Goal: Task Accomplishment & Management: Check status

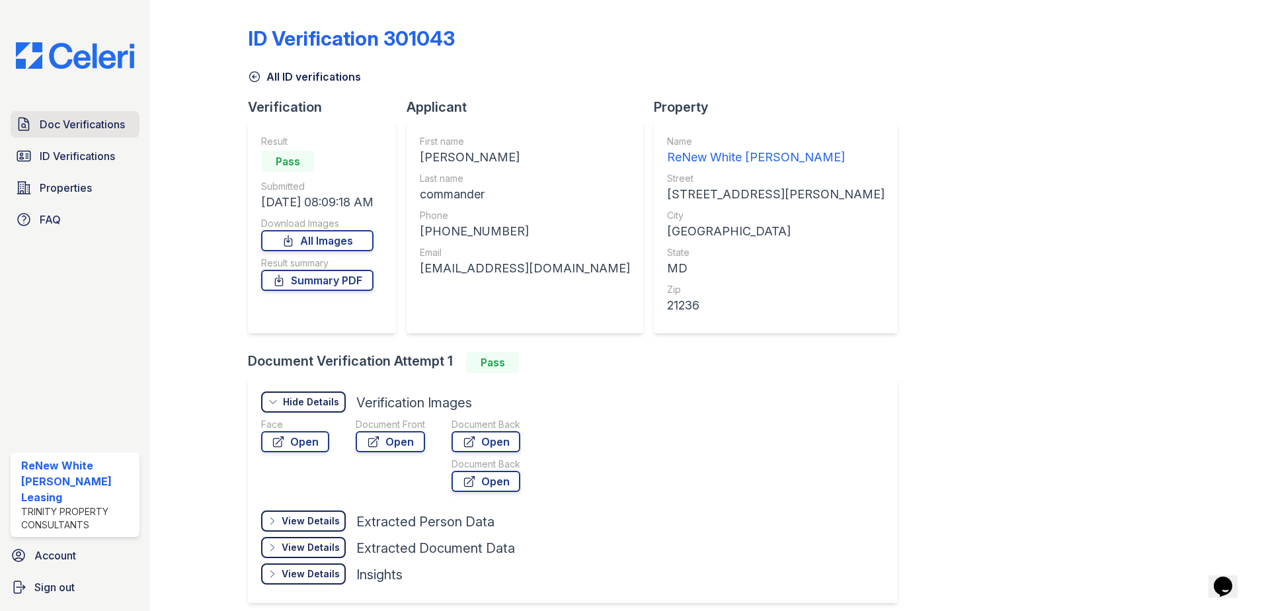
click at [99, 127] on span "Doc Verifications" at bounding box center [82, 124] width 85 height 16
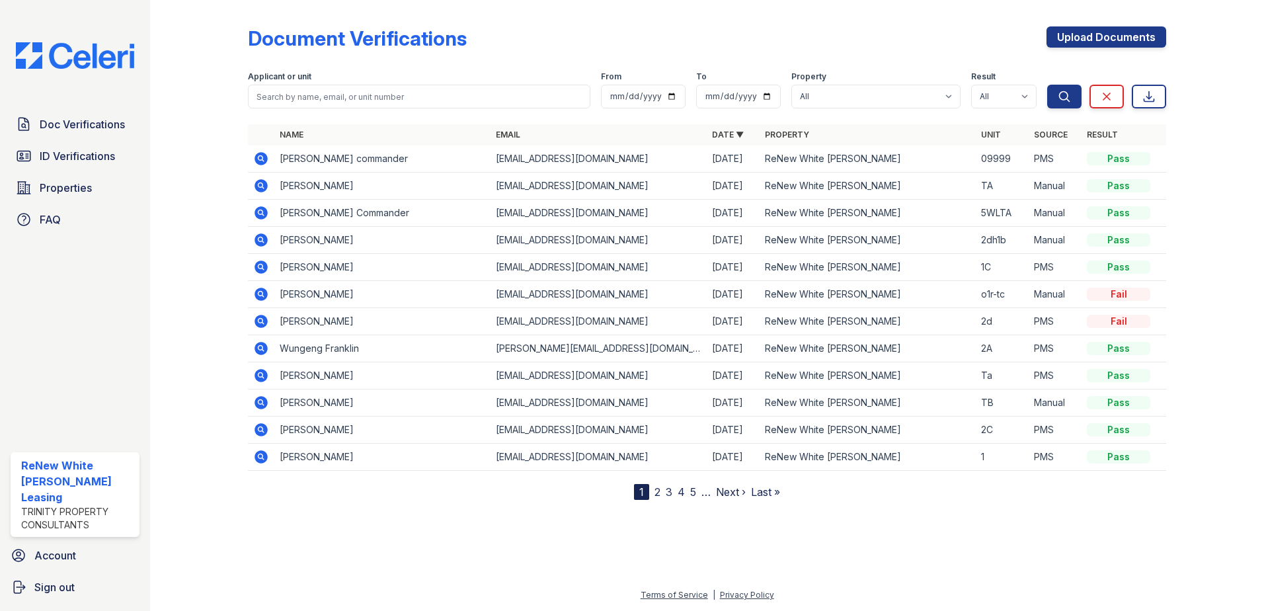
click at [262, 161] on icon at bounding box center [261, 158] width 13 height 13
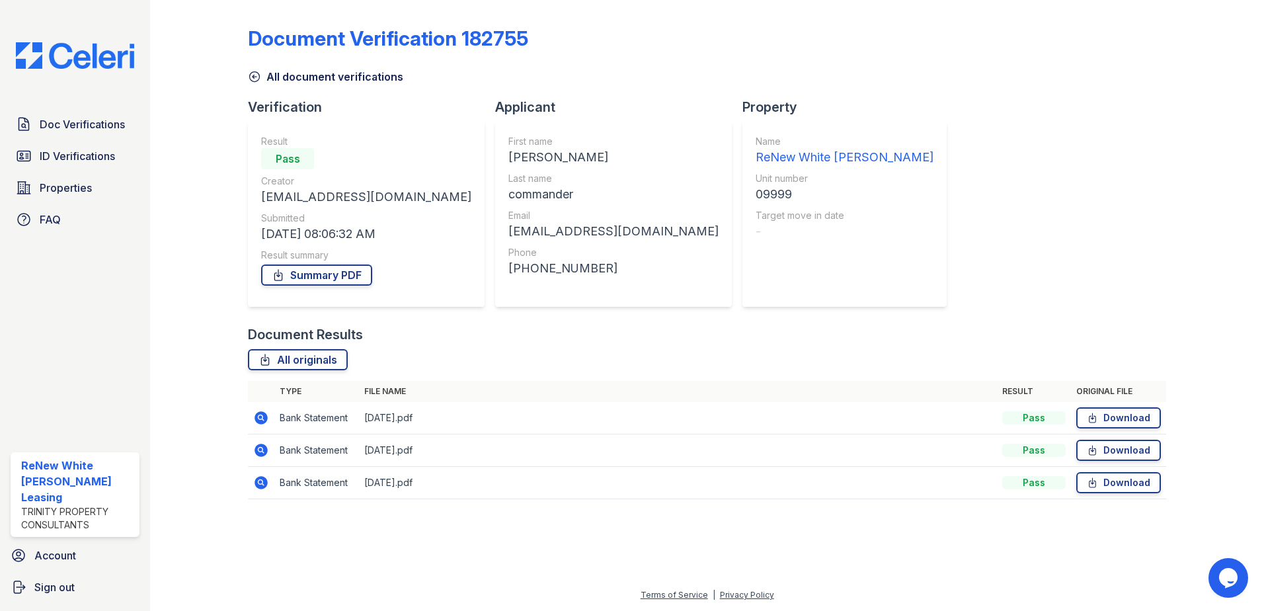
click at [258, 481] on icon at bounding box center [261, 483] width 16 height 16
click at [262, 456] on icon at bounding box center [261, 450] width 13 height 13
click at [258, 487] on icon at bounding box center [261, 482] width 13 height 13
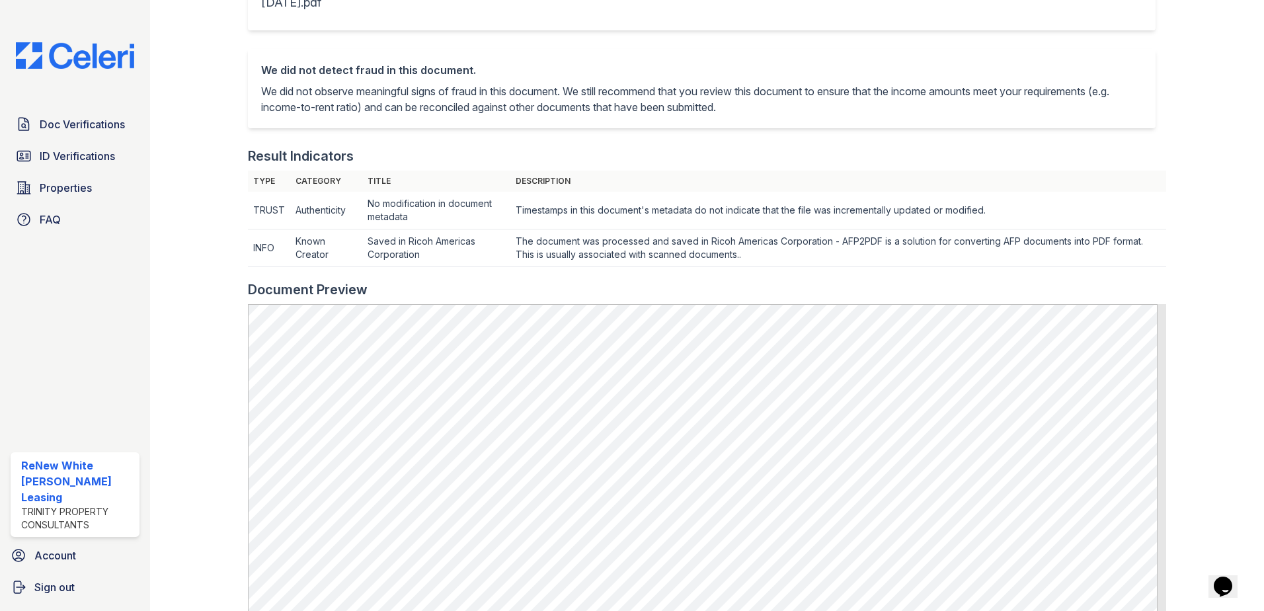
scroll to position [397, 0]
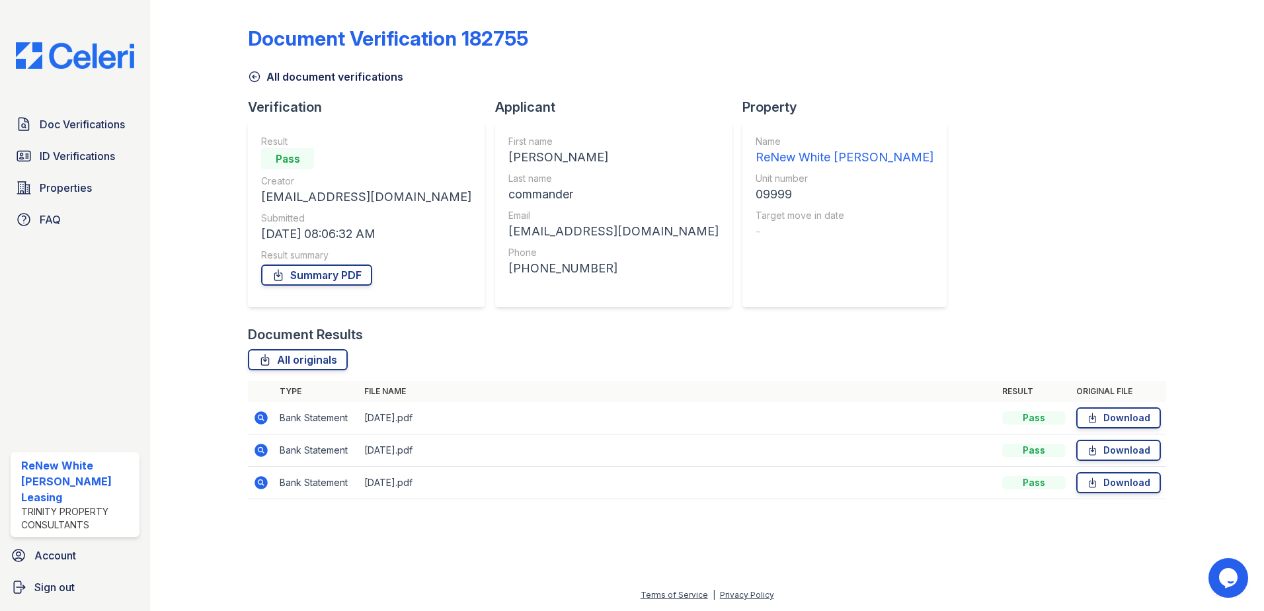
click at [260, 454] on icon at bounding box center [261, 450] width 13 height 13
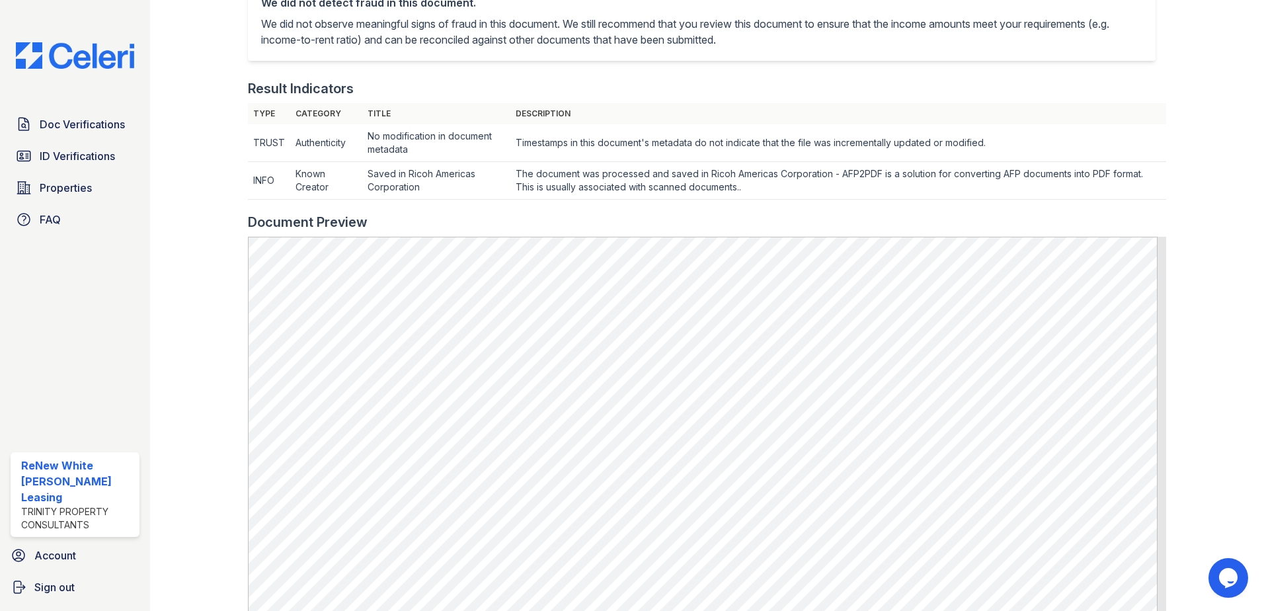
scroll to position [463, 0]
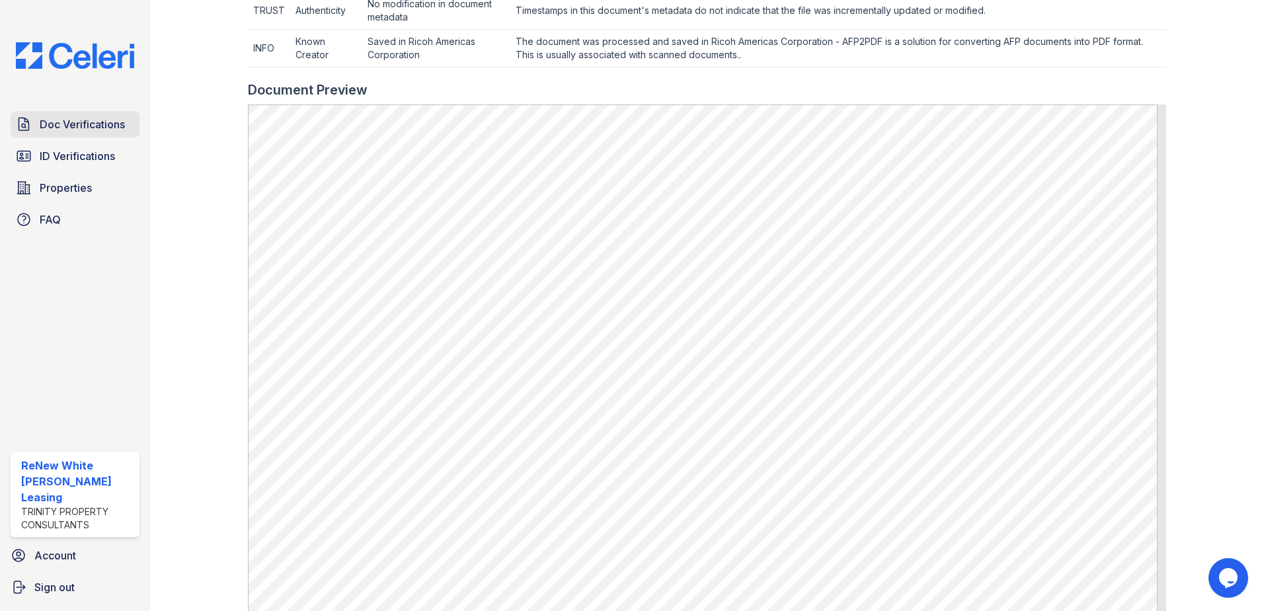
click at [105, 122] on span "Doc Verifications" at bounding box center [82, 124] width 85 height 16
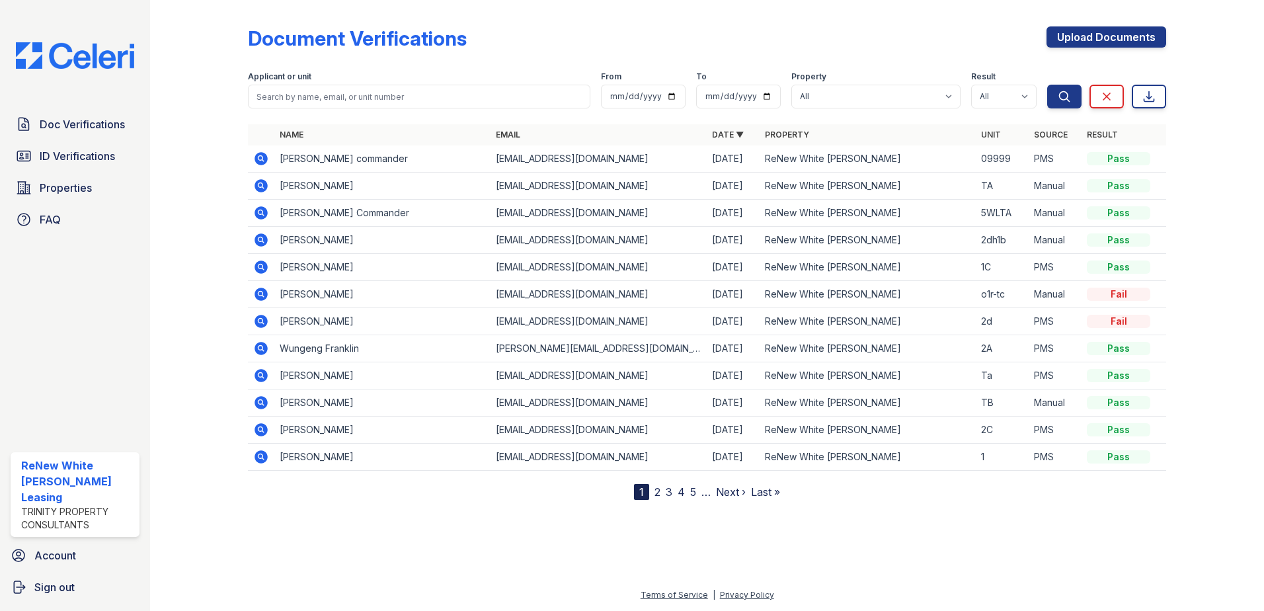
click at [258, 324] on icon at bounding box center [261, 321] width 13 height 13
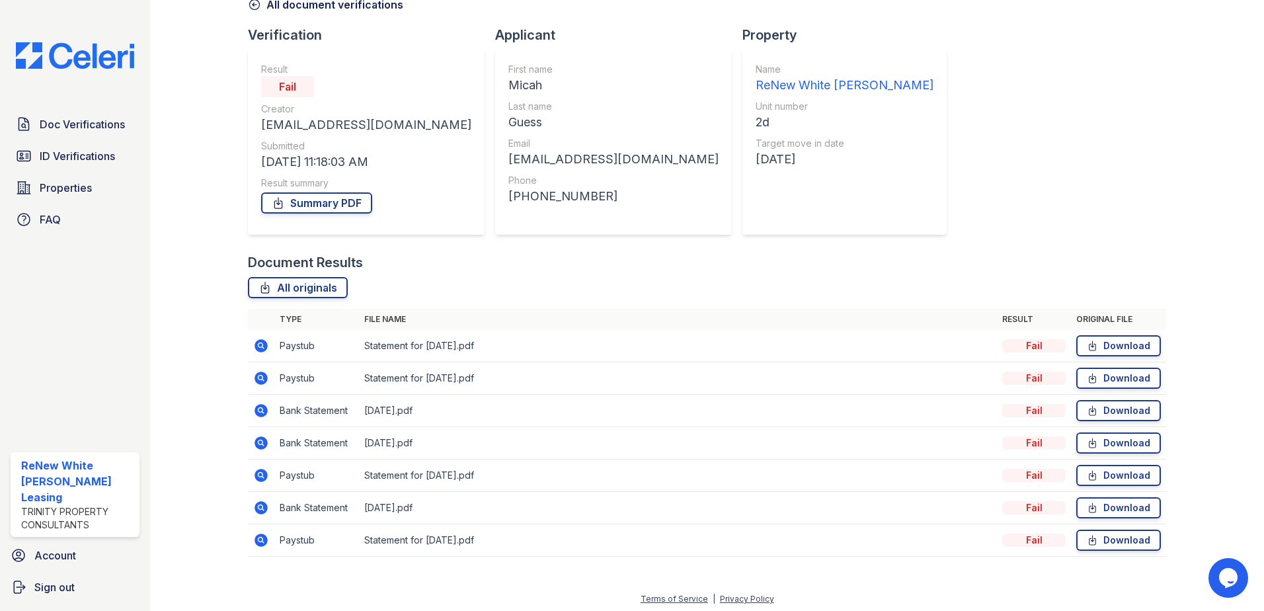
scroll to position [76, 0]
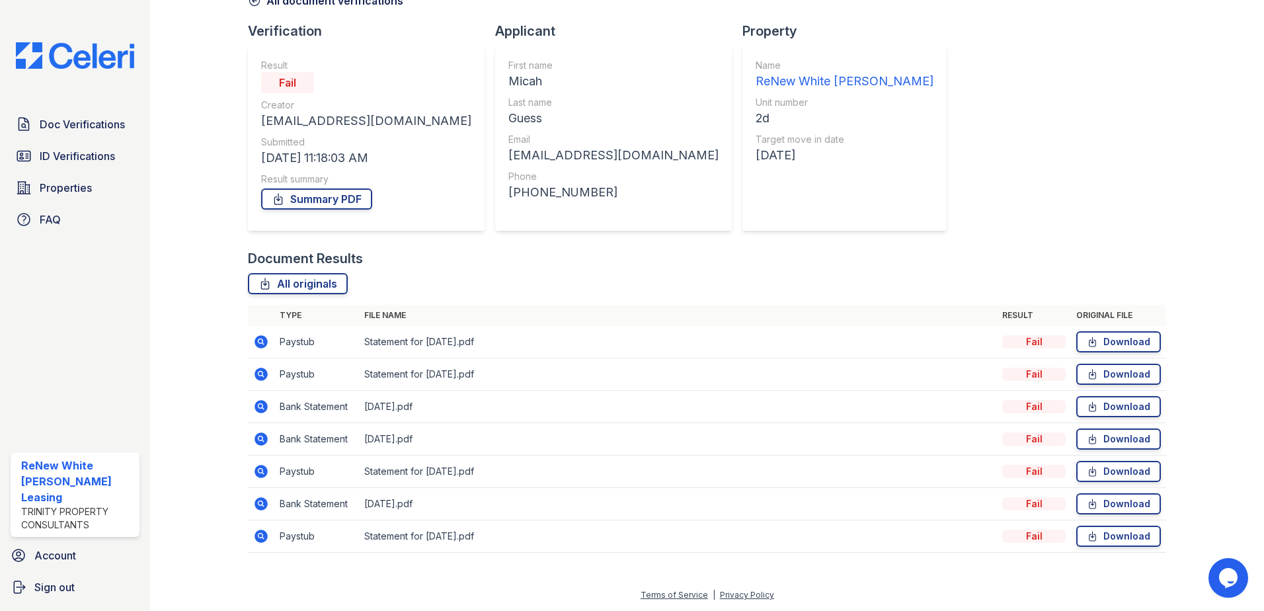
click at [258, 340] on icon at bounding box center [261, 342] width 16 height 16
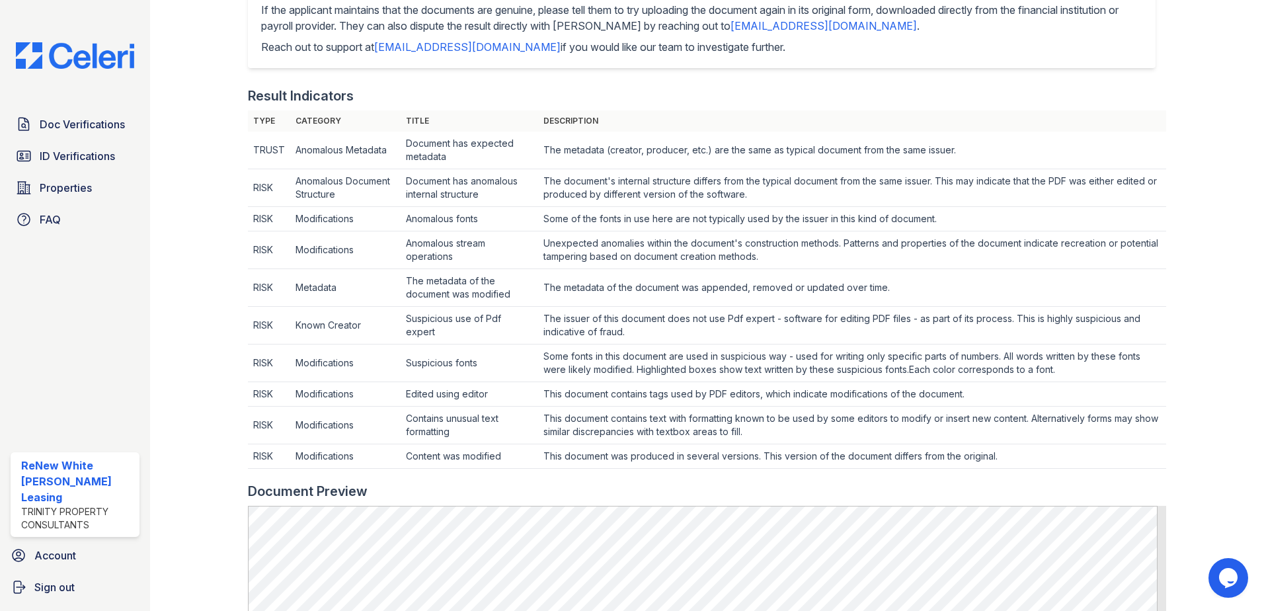
scroll to position [397, 0]
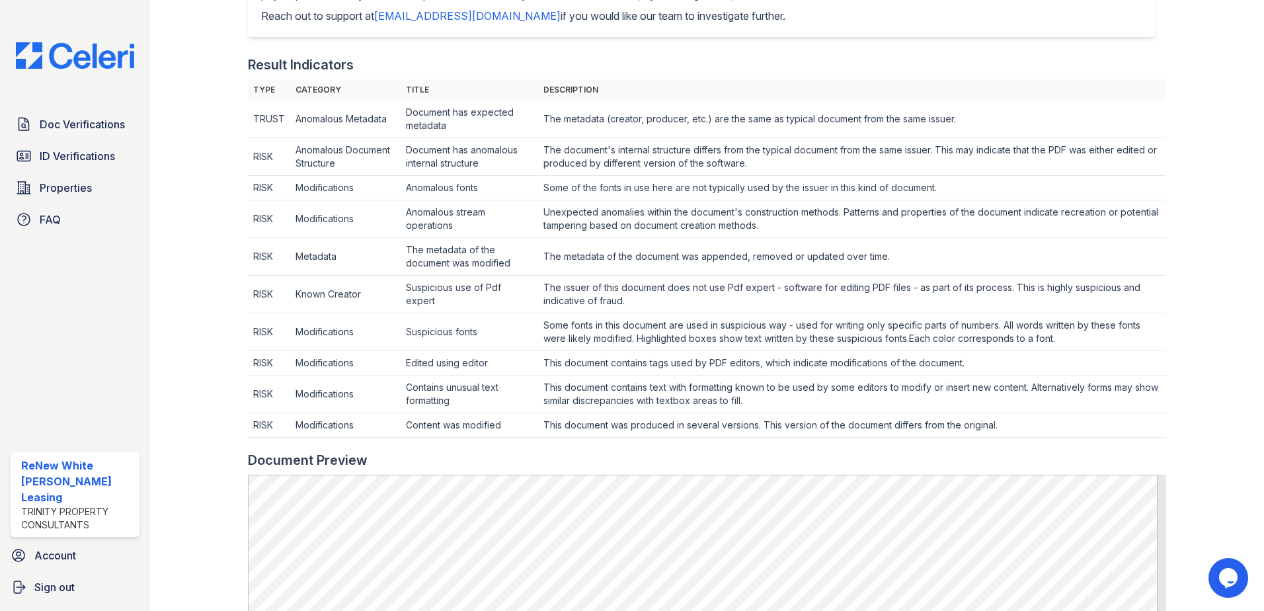
click at [118, 138] on div "Doc Verifications ID Verifications Properties FAQ" at bounding box center [74, 172] width 139 height 122
click at [114, 128] on span "Doc Verifications" at bounding box center [82, 124] width 85 height 16
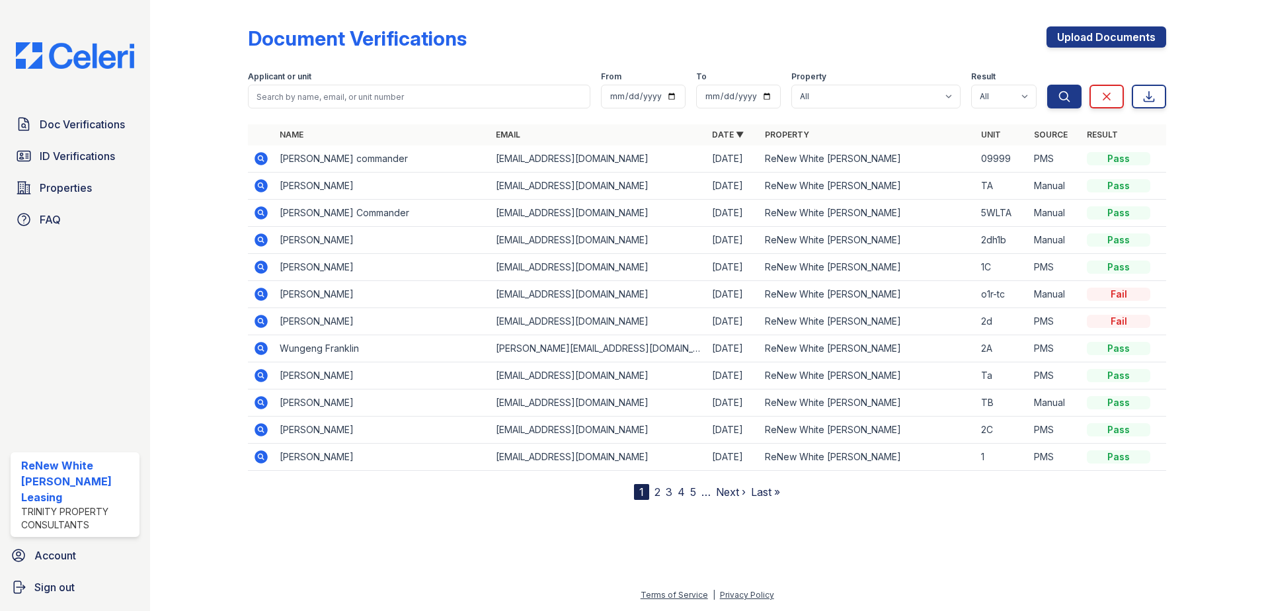
click at [260, 264] on icon at bounding box center [261, 267] width 16 height 16
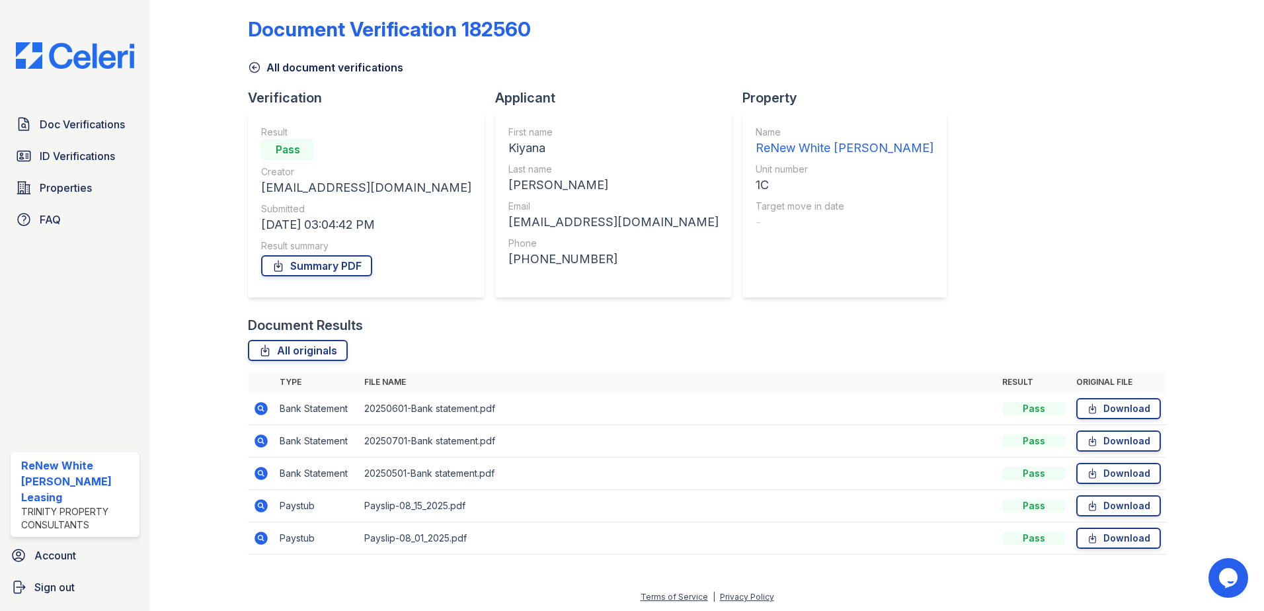
scroll to position [11, 0]
click at [255, 537] on icon at bounding box center [261, 536] width 13 height 13
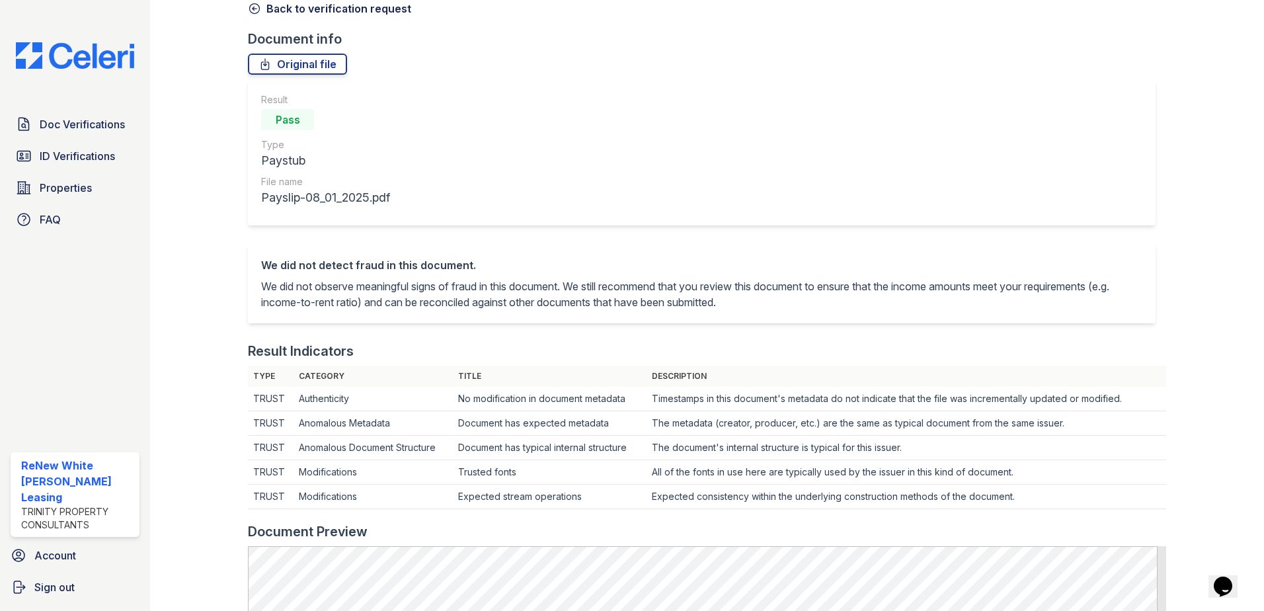
scroll to position [331, 0]
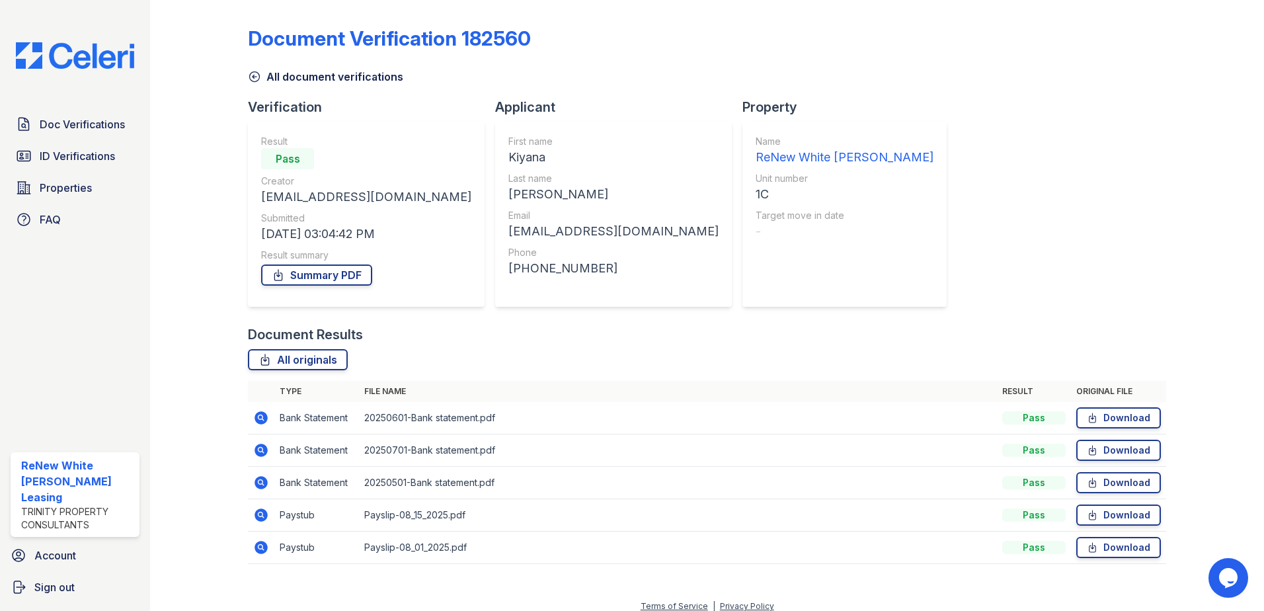
click at [261, 518] on icon at bounding box center [261, 514] width 13 height 13
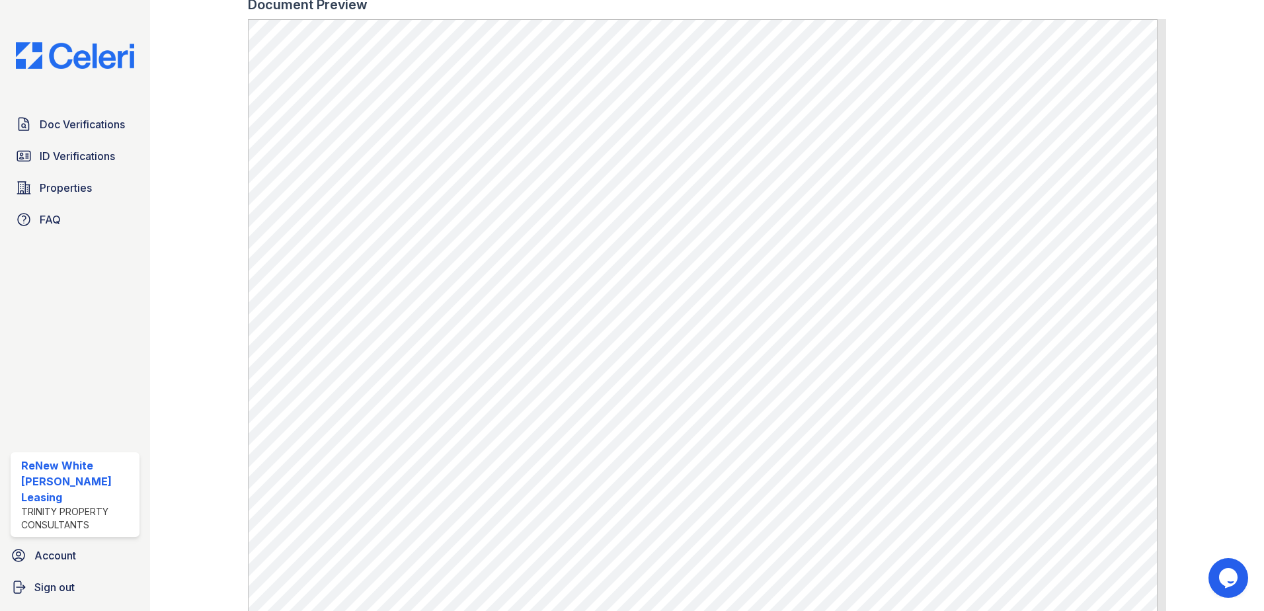
scroll to position [659, 0]
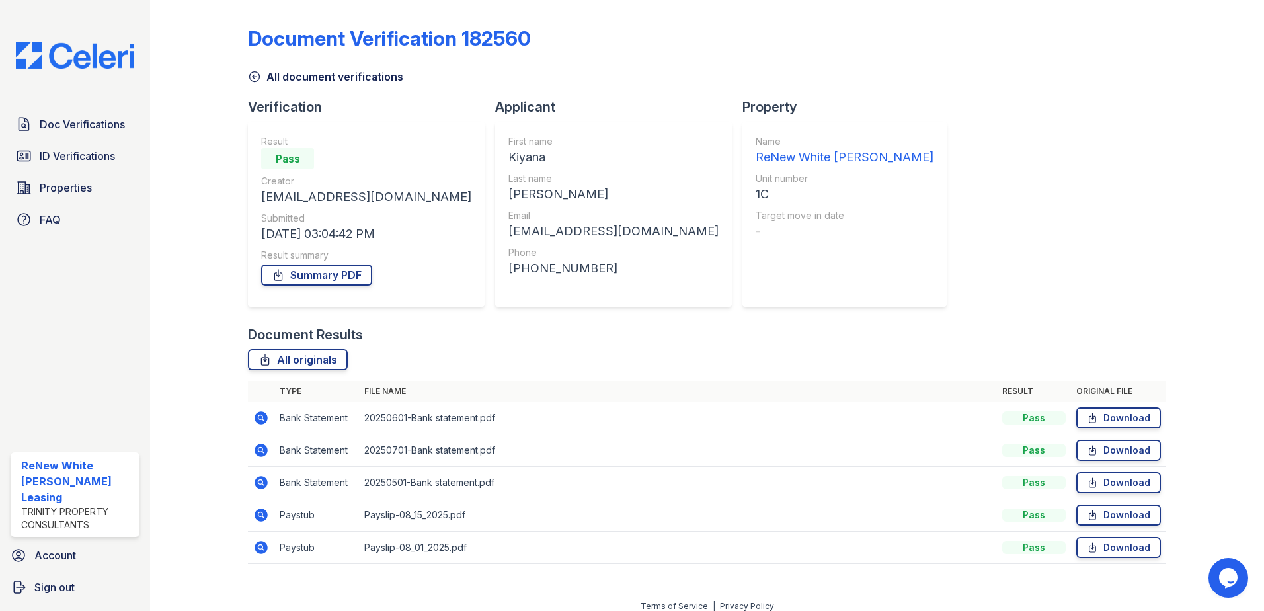
click at [265, 484] on icon at bounding box center [261, 482] width 13 height 13
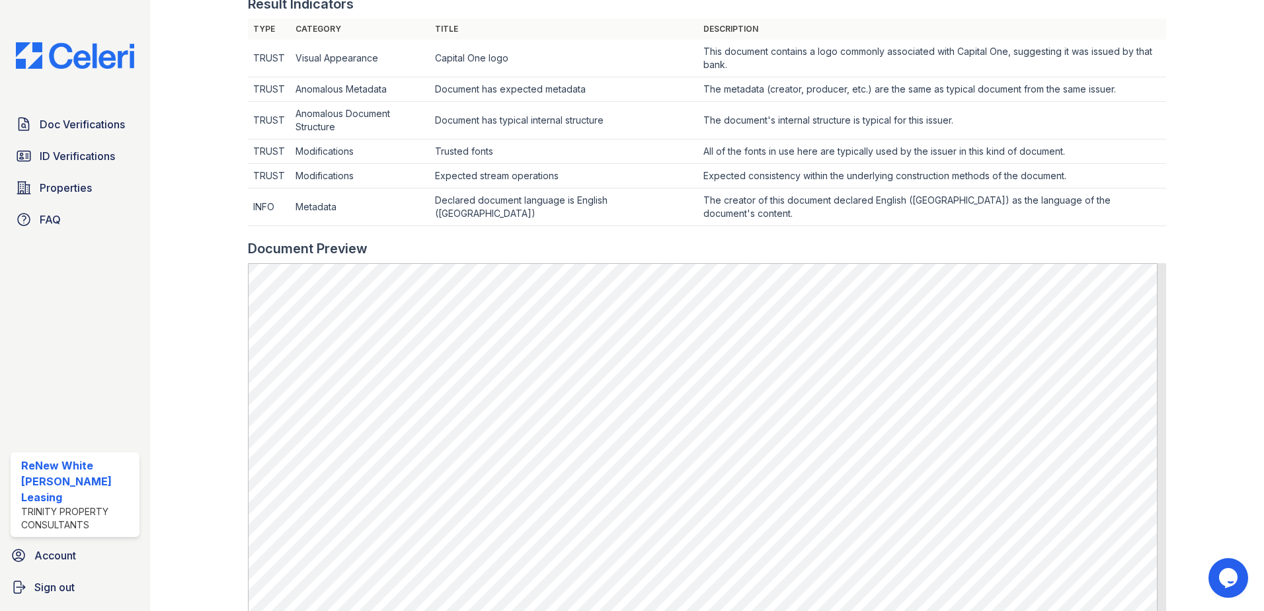
scroll to position [595, 0]
